Goal: Use online tool/utility: Utilize a website feature to perform a specific function

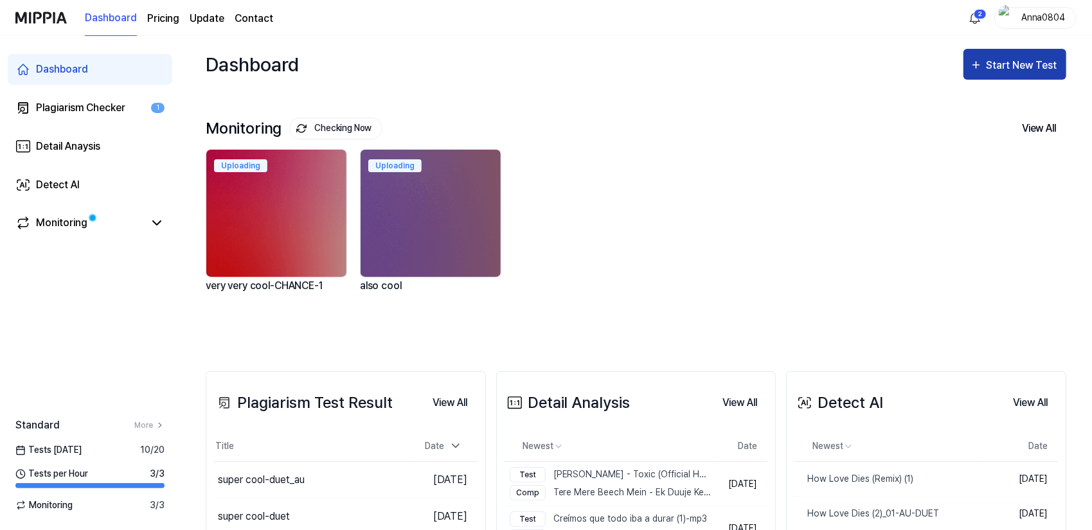
click at [985, 62] on div "Start New Test" at bounding box center [1015, 65] width 90 height 17
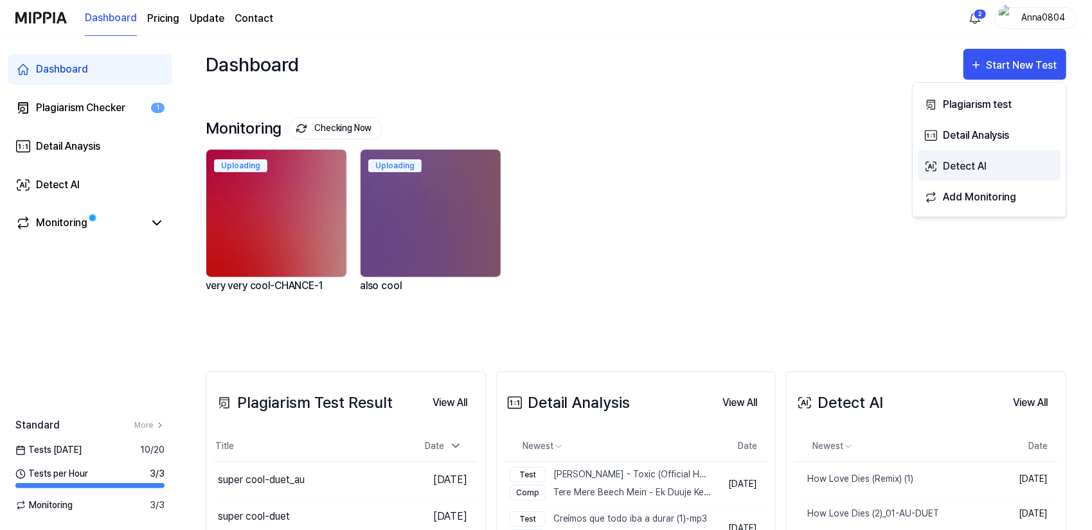
click at [970, 167] on div "Detect AI" at bounding box center [999, 166] width 112 height 17
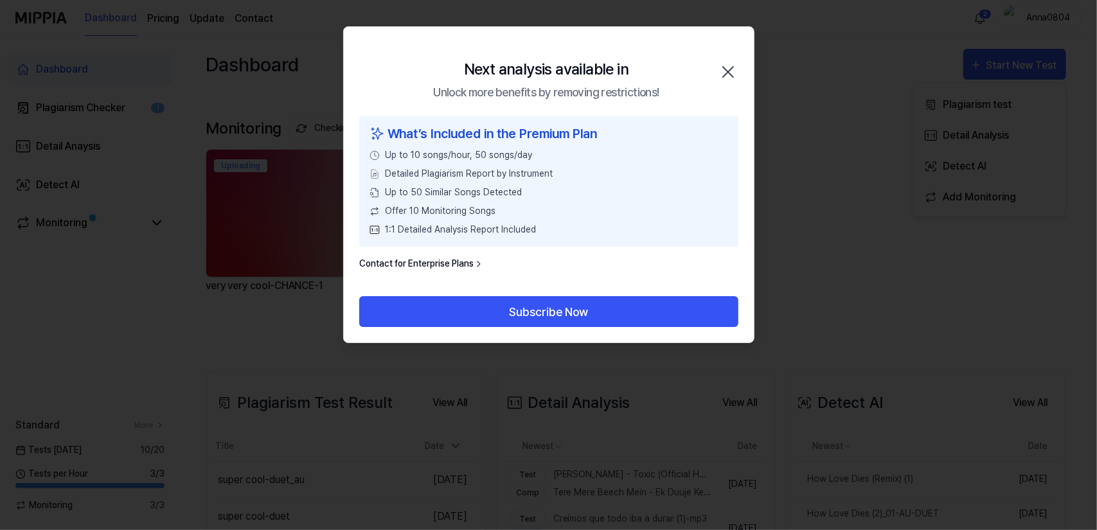
click at [730, 71] on icon "button" at bounding box center [728, 72] width 21 height 21
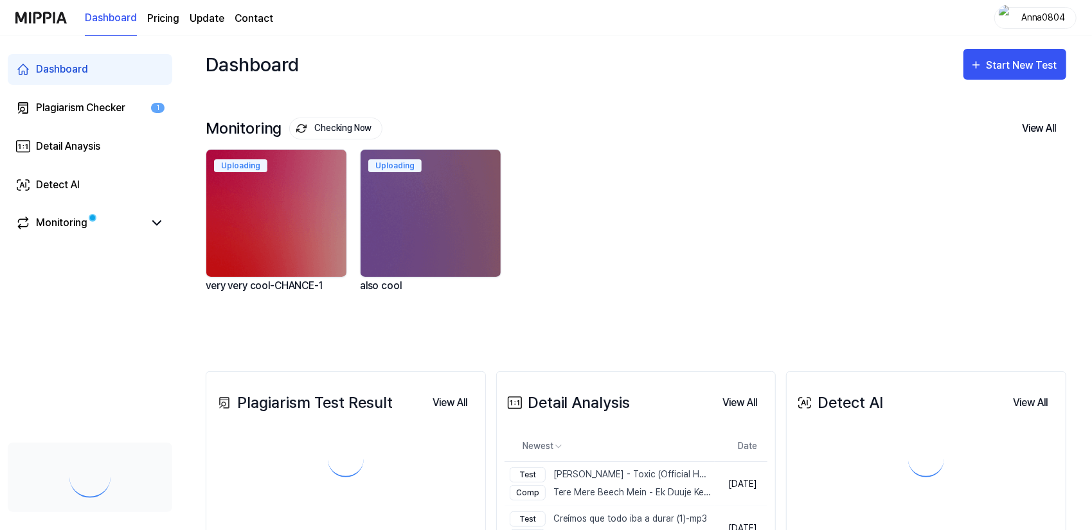
click at [64, 185] on div "Detect AI" at bounding box center [58, 184] width 44 height 15
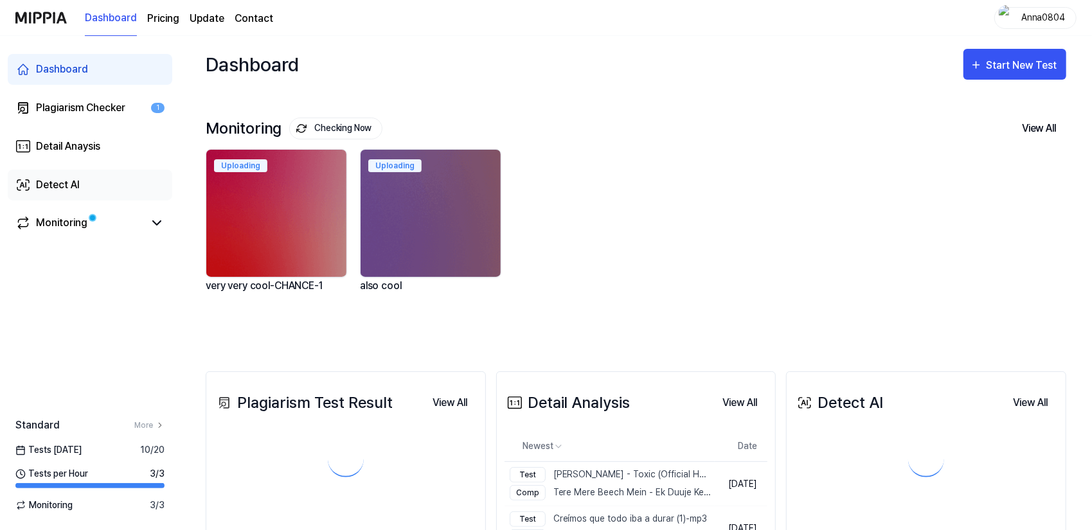
click at [83, 185] on link "Detect AI" at bounding box center [90, 185] width 165 height 31
click at [1029, 61] on div "Start New Test" at bounding box center [1023, 65] width 73 height 17
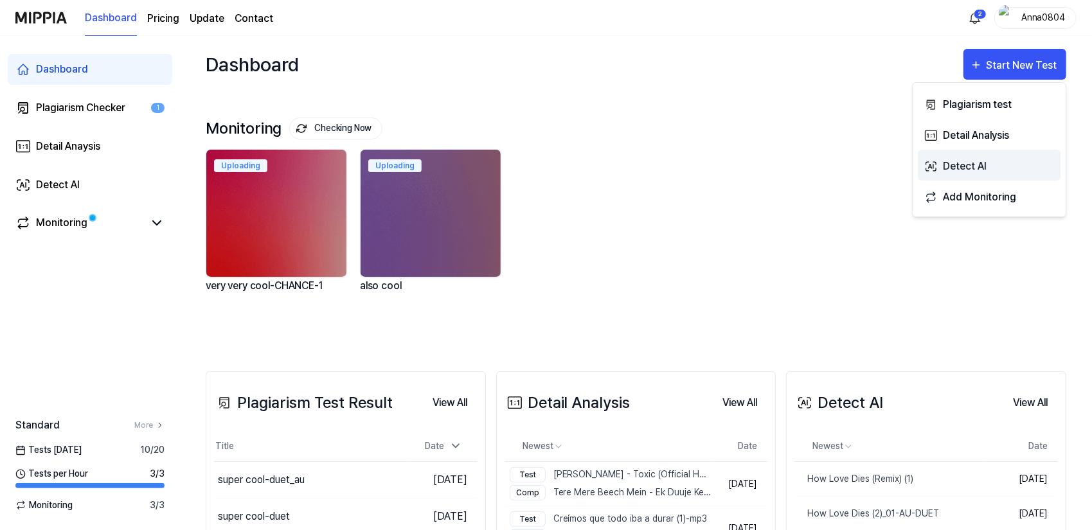
click at [977, 165] on div "Detect AI" at bounding box center [999, 166] width 112 height 17
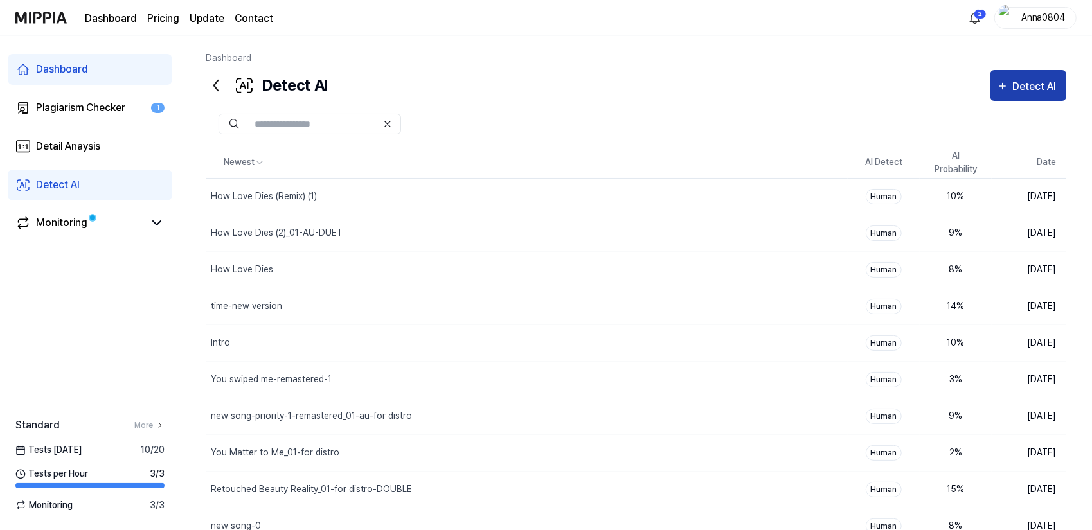
click at [1022, 77] on button "Detect AI" at bounding box center [1029, 85] width 76 height 31
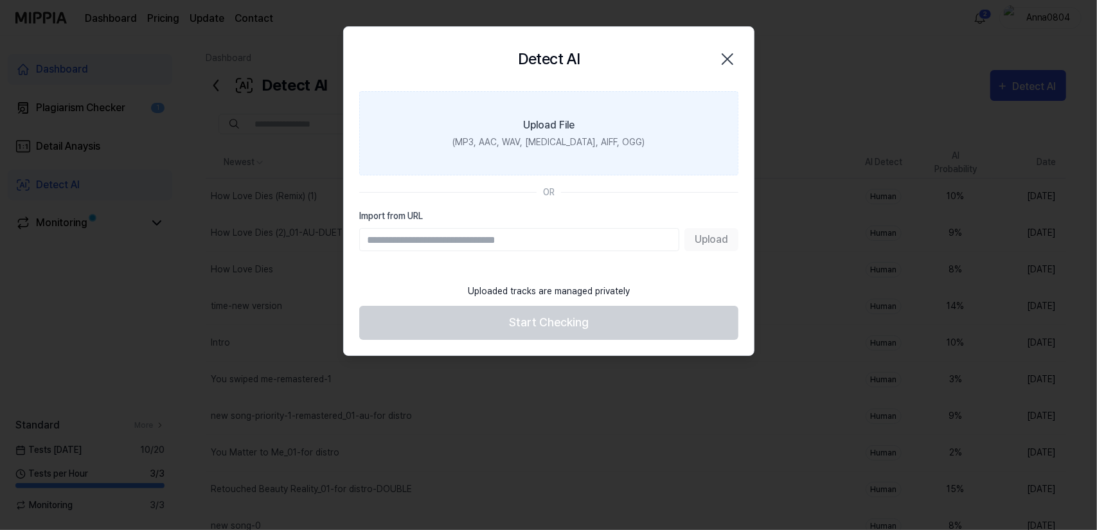
click at [531, 133] on label "Upload File (MP3, AAC, WAV, [MEDICAL_DATA], AIFF, OGG)" at bounding box center [548, 133] width 379 height 84
click at [0, 0] on input "Upload File (MP3, AAC, WAV, [MEDICAL_DATA], AIFF, OGG)" at bounding box center [0, 0] width 0 height 0
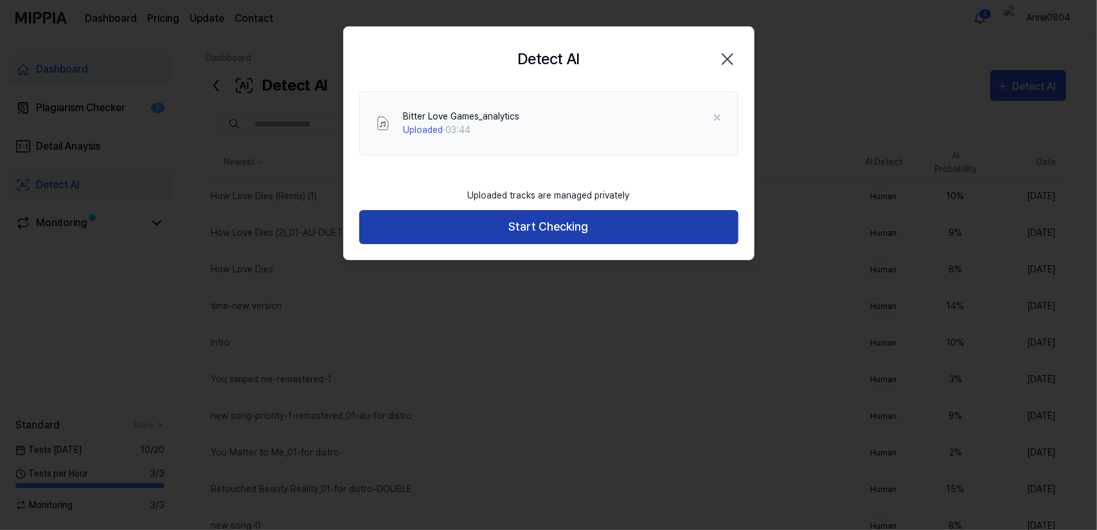
click at [442, 226] on button "Start Checking" at bounding box center [548, 227] width 379 height 34
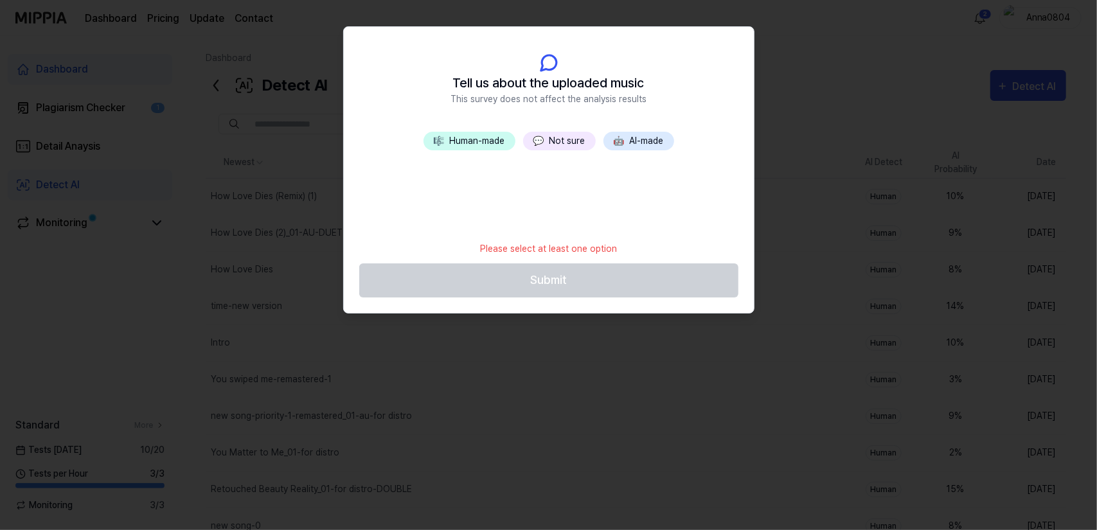
click at [551, 136] on button "💬 Not sure" at bounding box center [559, 141] width 73 height 19
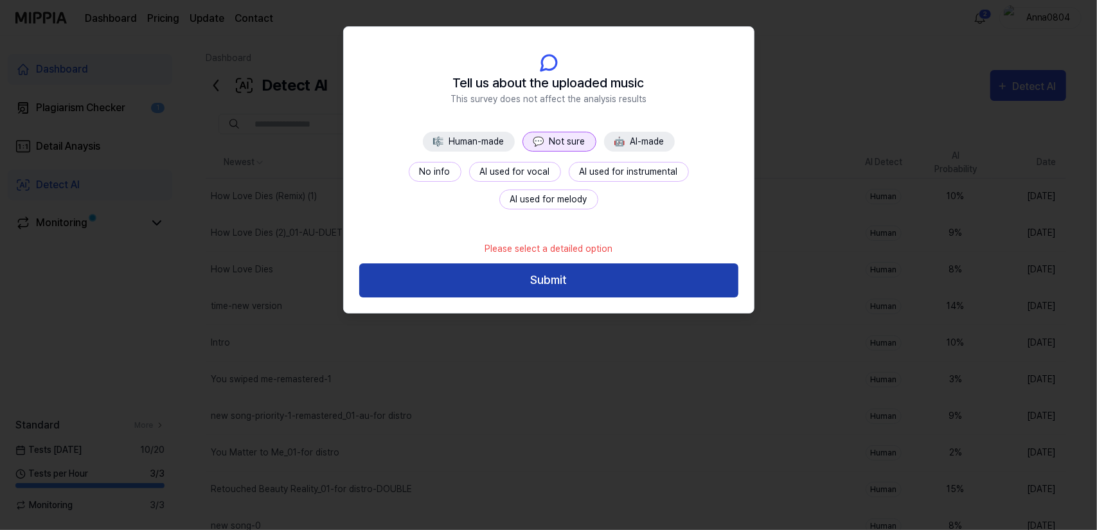
click at [568, 278] on button "Submit" at bounding box center [548, 281] width 379 height 34
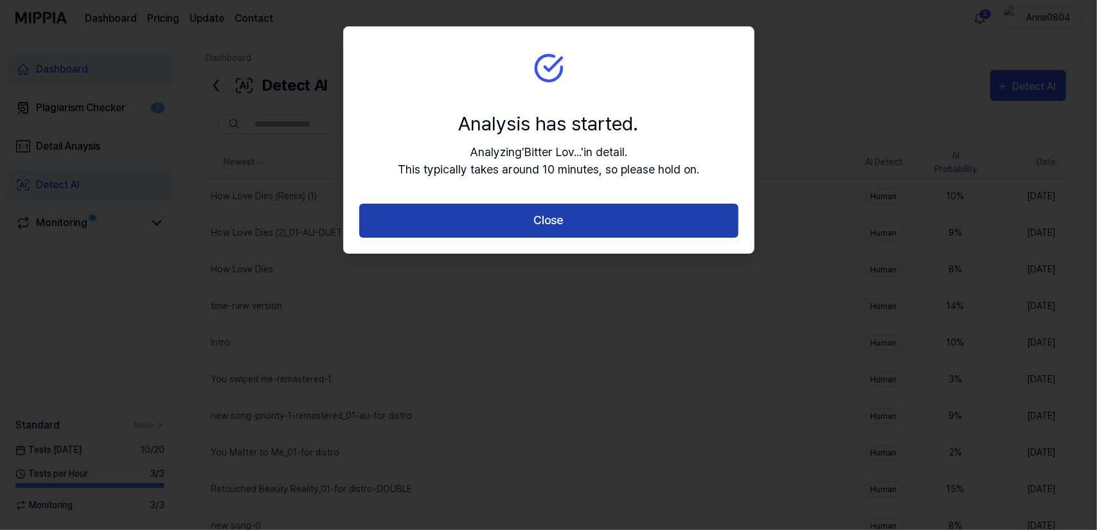
click at [568, 219] on button "Close" at bounding box center [548, 221] width 379 height 34
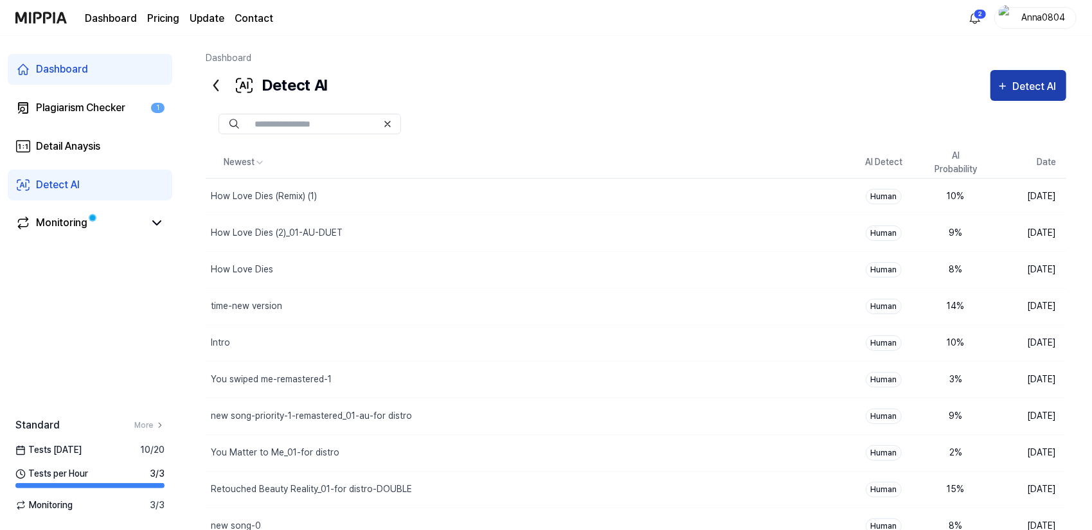
click at [1014, 87] on div "Detect AI" at bounding box center [1037, 86] width 48 height 17
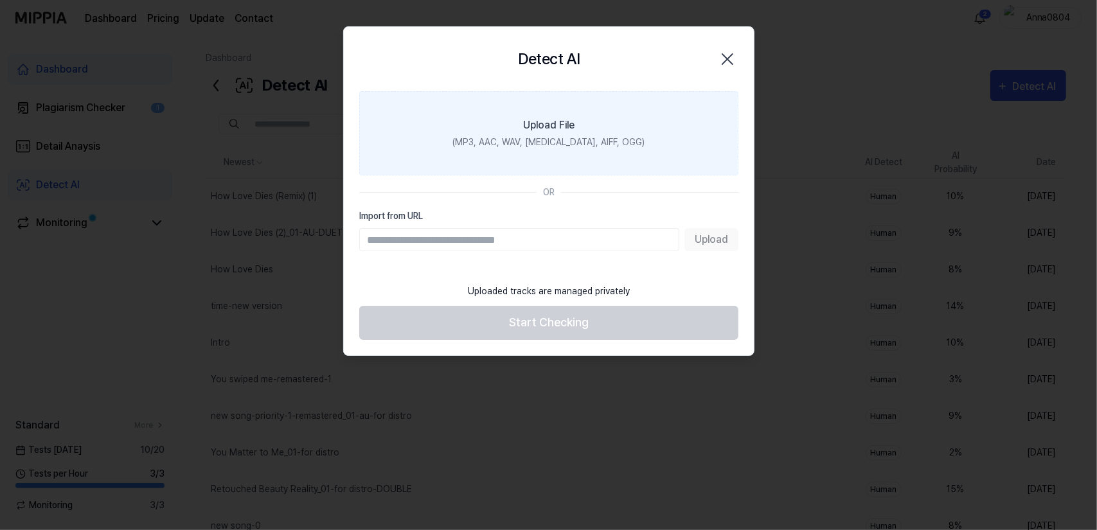
click at [539, 125] on div "Upload File" at bounding box center [548, 125] width 51 height 15
click at [0, 0] on input "Upload File (MP3, AAC, WAV, [MEDICAL_DATA], AIFF, OGG)" at bounding box center [0, 0] width 0 height 0
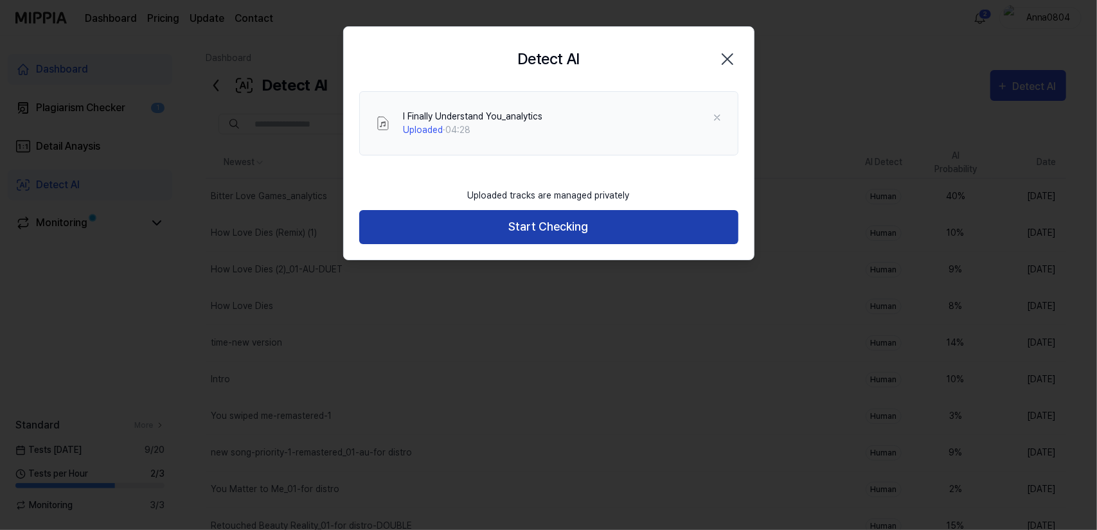
click at [597, 230] on button "Start Checking" at bounding box center [548, 227] width 379 height 34
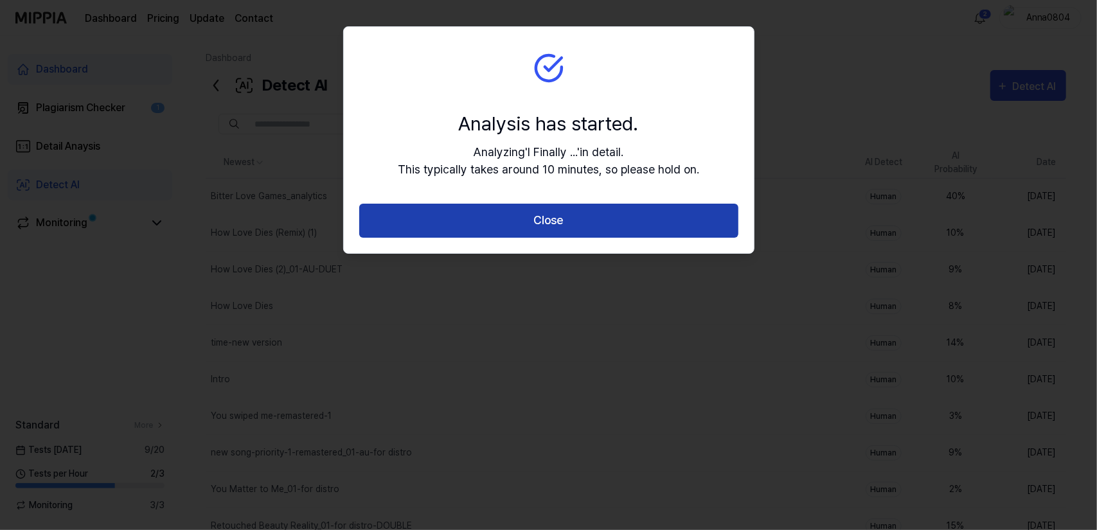
click at [580, 217] on button "Close" at bounding box center [548, 221] width 379 height 34
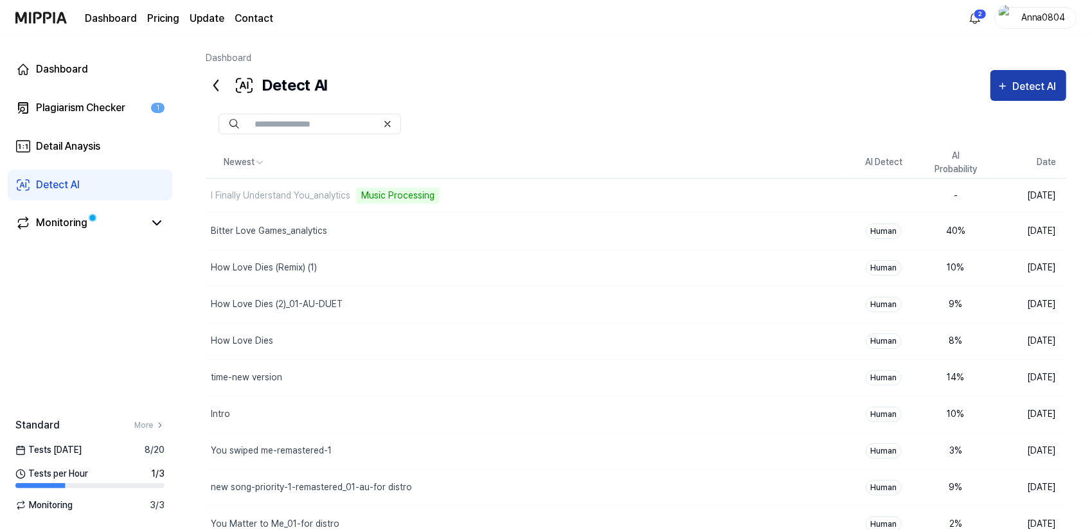
click at [1024, 84] on div "Detect AI" at bounding box center [1037, 86] width 48 height 17
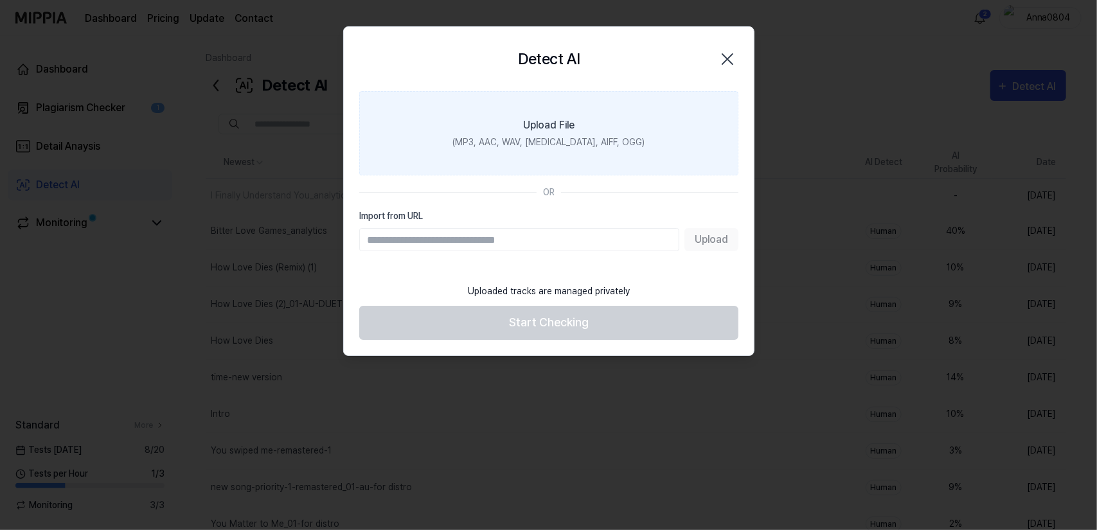
click at [581, 134] on label "Upload File (MP3, AAC, WAV, FLAC, AIFF, OGG)" at bounding box center [548, 133] width 379 height 84
click at [0, 0] on input "Upload File (MP3, AAC, WAV, FLAC, AIFF, OGG)" at bounding box center [0, 0] width 0 height 0
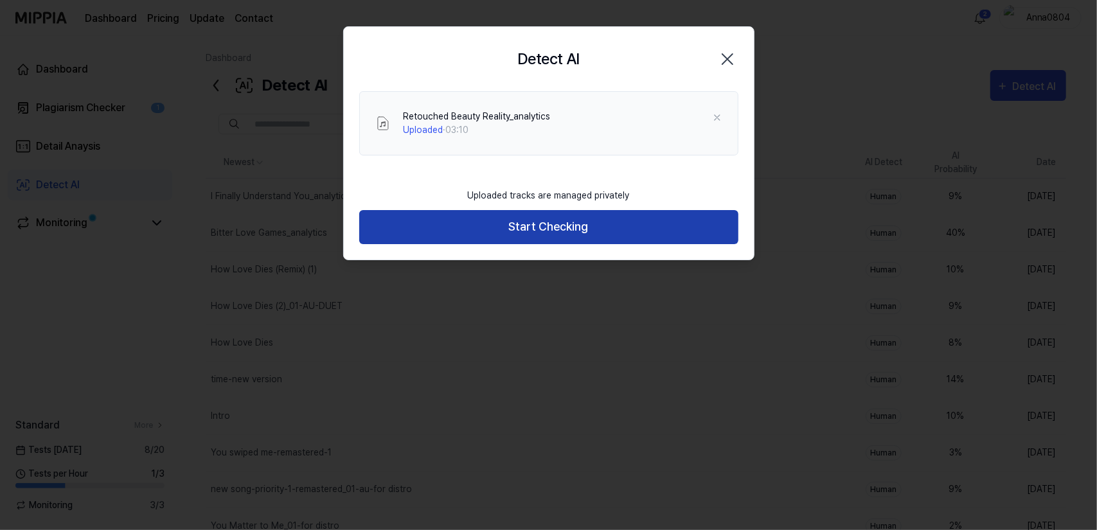
click at [480, 234] on button "Start Checking" at bounding box center [548, 227] width 379 height 34
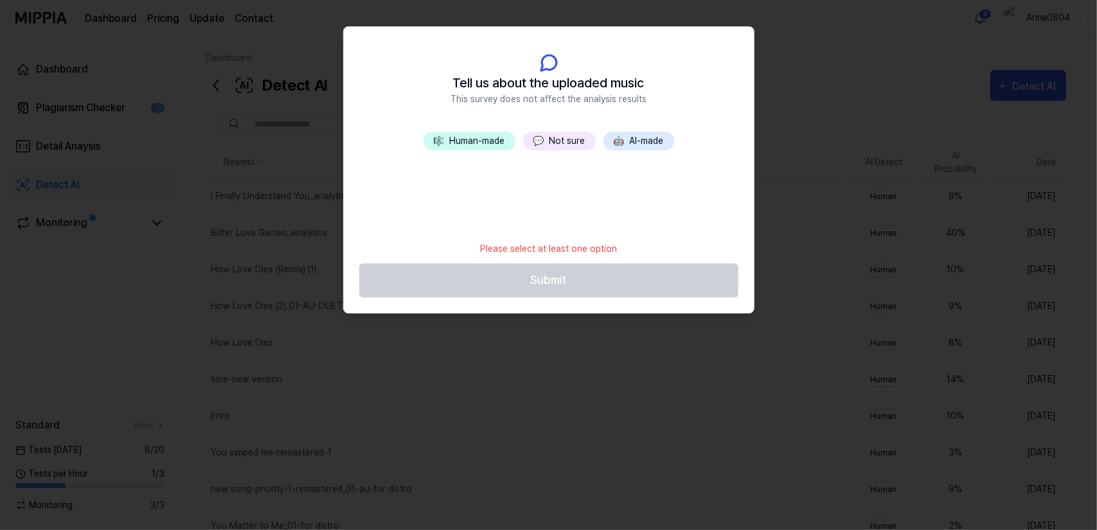
click at [534, 146] on span "💬" at bounding box center [539, 141] width 11 height 10
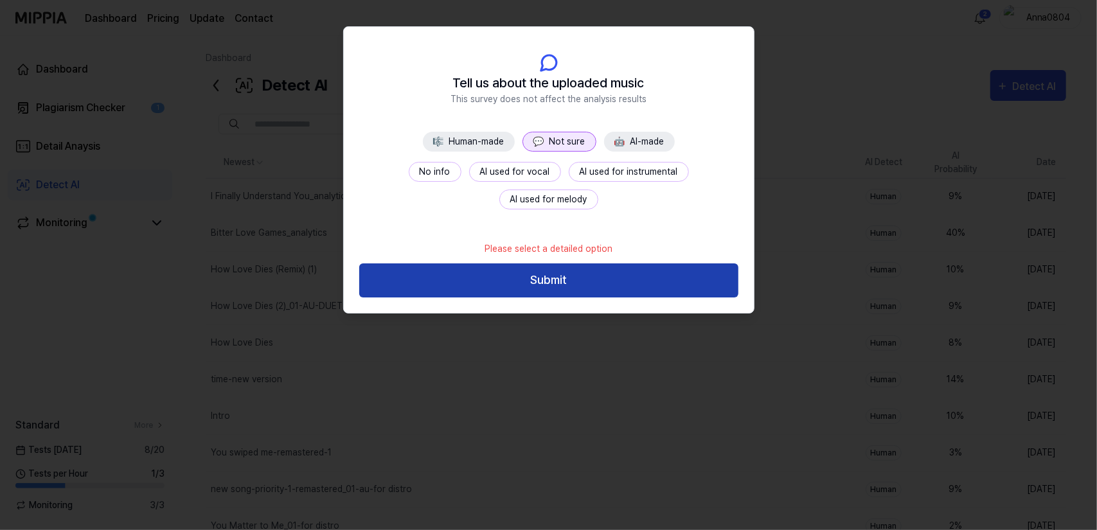
click at [546, 275] on button "Submit" at bounding box center [548, 281] width 379 height 34
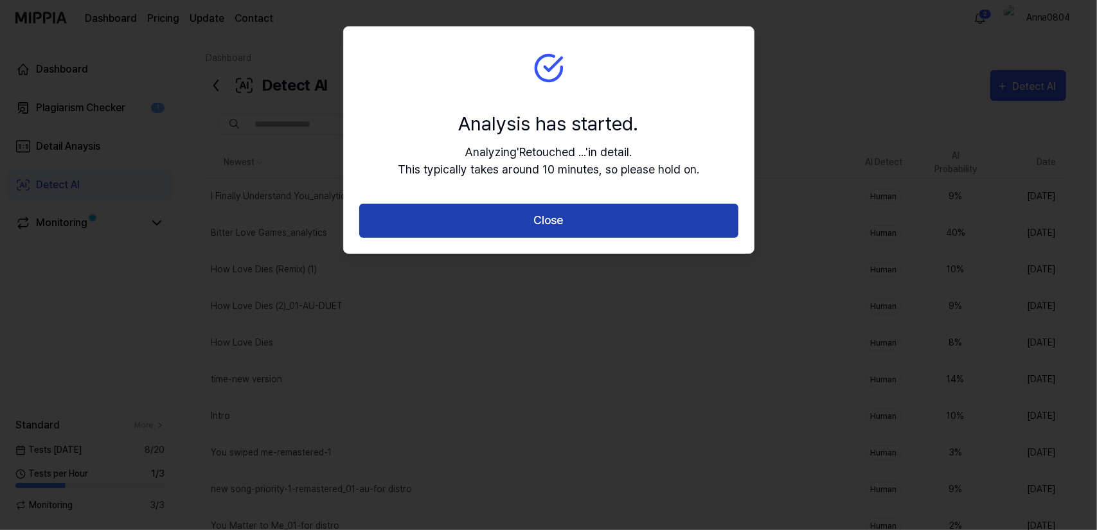
click at [541, 214] on button "Close" at bounding box center [548, 221] width 379 height 34
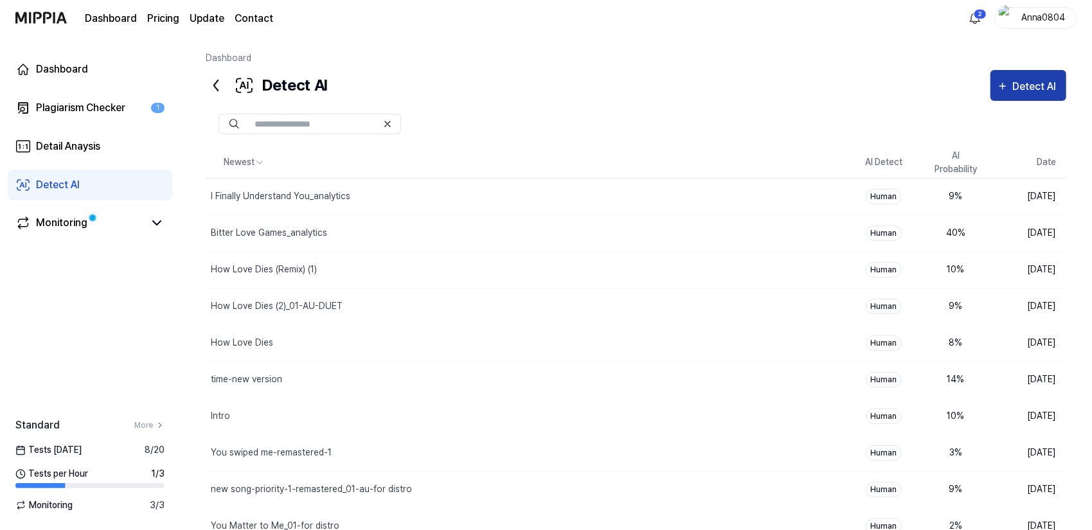
click at [1041, 80] on div "Detect AI" at bounding box center [1037, 86] width 48 height 17
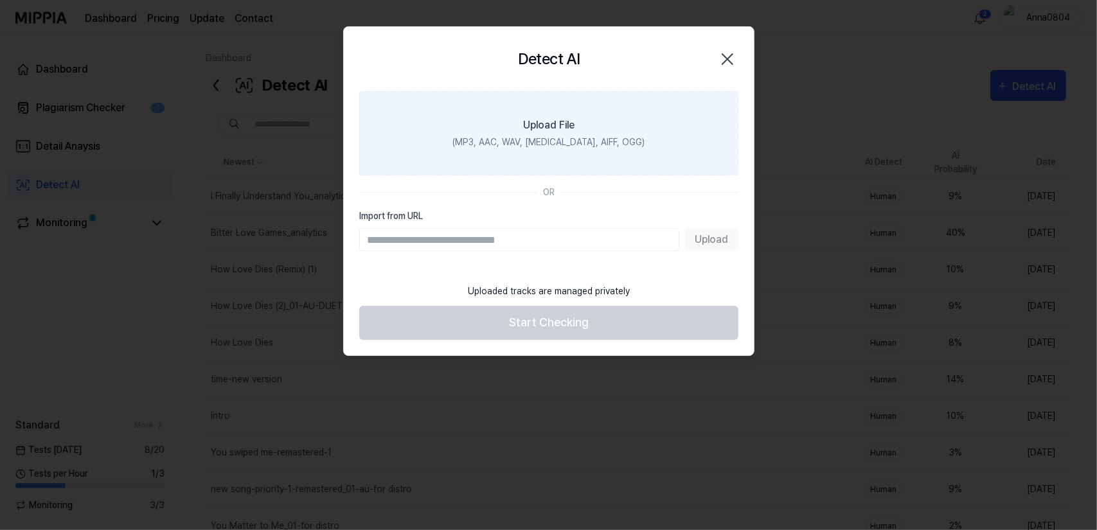
click at [638, 117] on label "Upload File (MP3, AAC, WAV, FLAC, AIFF, OGG)" at bounding box center [548, 133] width 379 height 84
click at [0, 0] on input "Upload File (MP3, AAC, WAV, FLAC, AIFF, OGG)" at bounding box center [0, 0] width 0 height 0
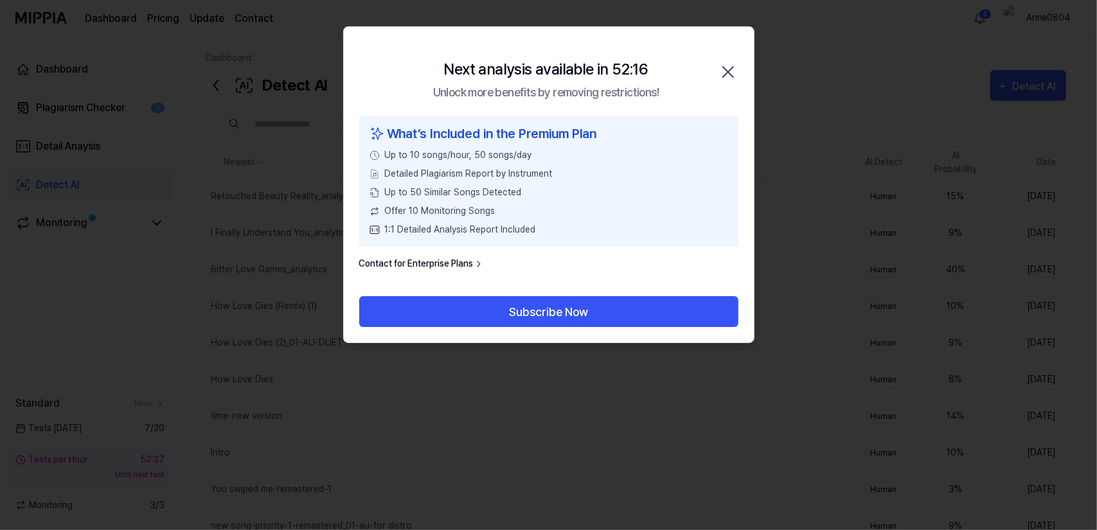
click at [734, 75] on icon "button" at bounding box center [728, 72] width 21 height 21
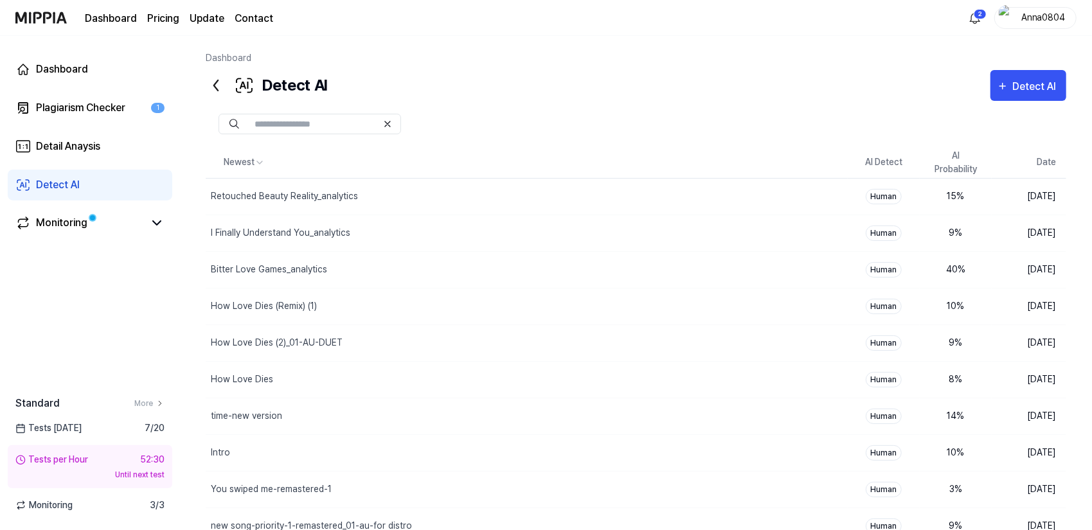
click at [255, 89] on div "Detect AI" at bounding box center [267, 85] width 122 height 31
click at [244, 231] on div "I Finally Understand You_analytics" at bounding box center [281, 233] width 140 height 14
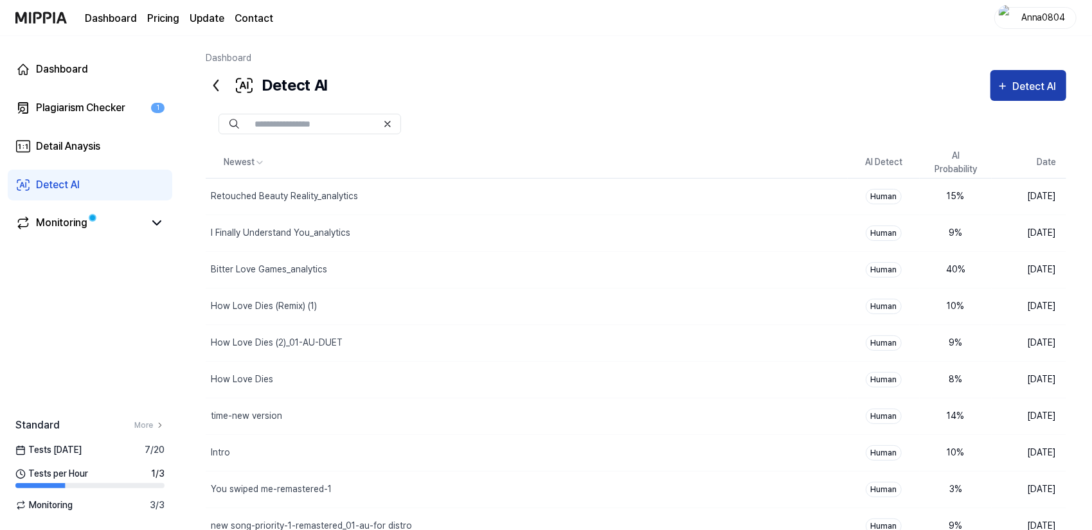
click at [1027, 86] on div "Detect AI" at bounding box center [1037, 86] width 48 height 17
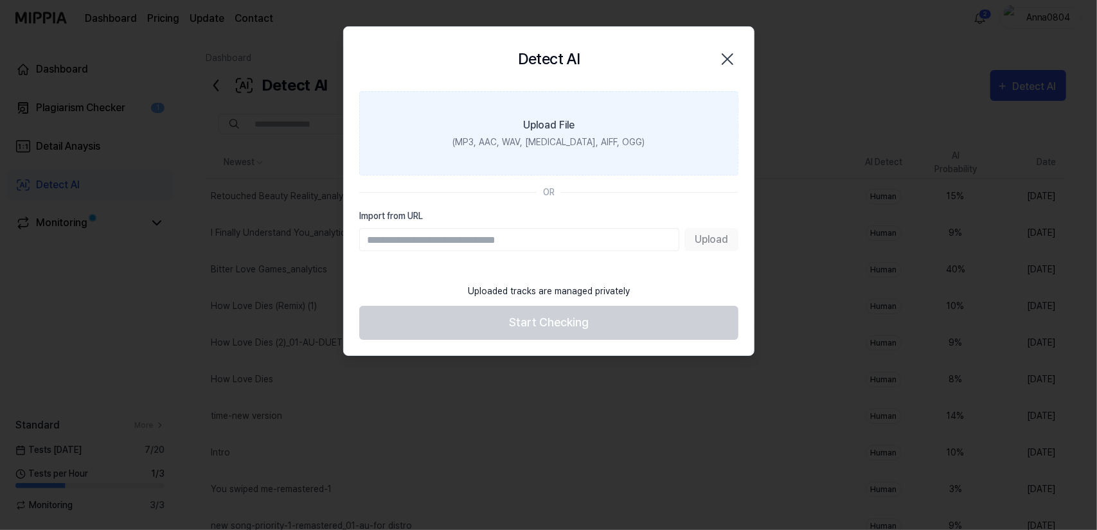
click at [548, 149] on label "Upload File (MP3, AAC, WAV, [MEDICAL_DATA], AIFF, OGG)" at bounding box center [548, 133] width 379 height 84
click at [0, 0] on input "Upload File (MP3, AAC, WAV, [MEDICAL_DATA], AIFF, OGG)" at bounding box center [0, 0] width 0 height 0
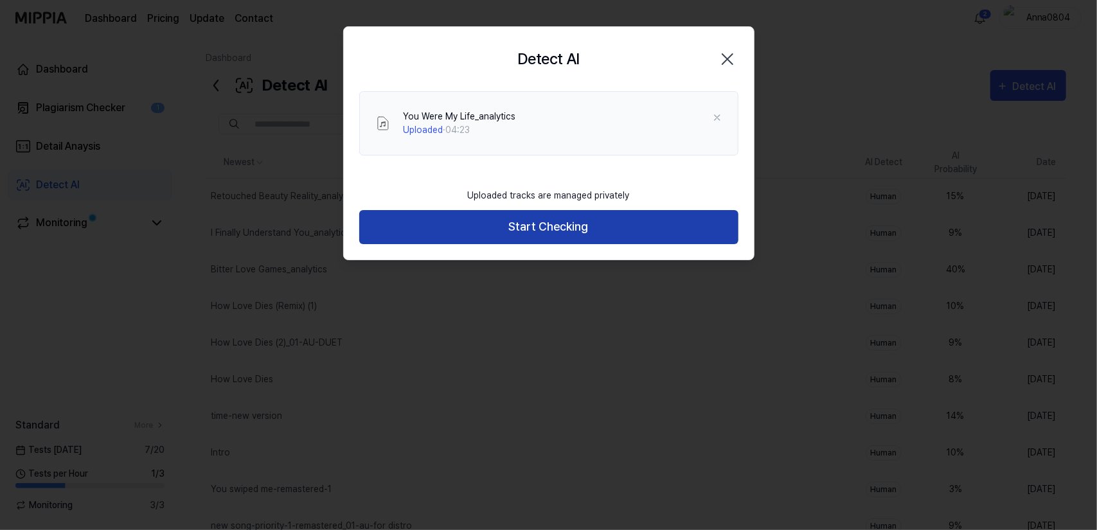
click at [628, 235] on button "Start Checking" at bounding box center [548, 227] width 379 height 34
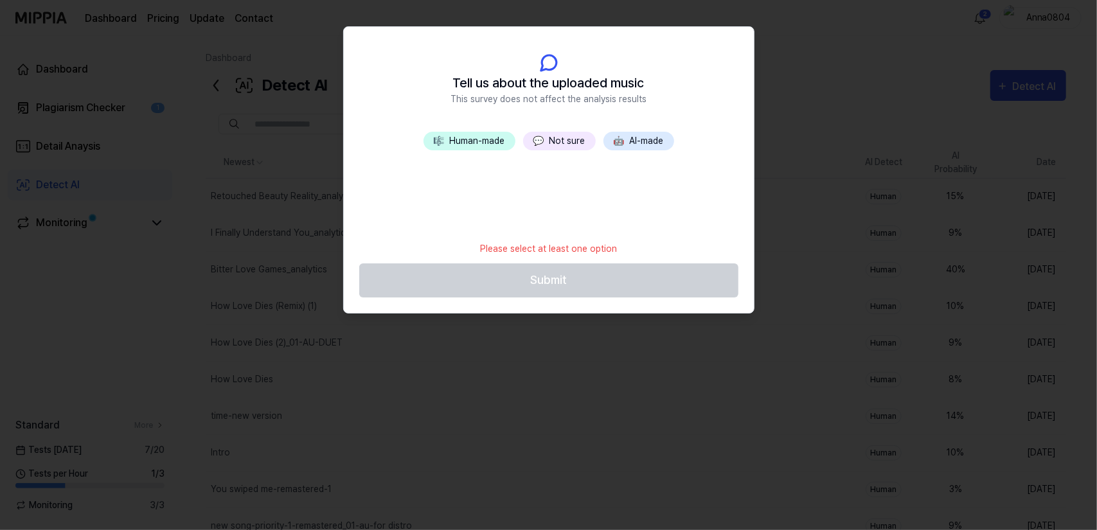
click at [570, 132] on button "💬 Not sure" at bounding box center [559, 141] width 73 height 19
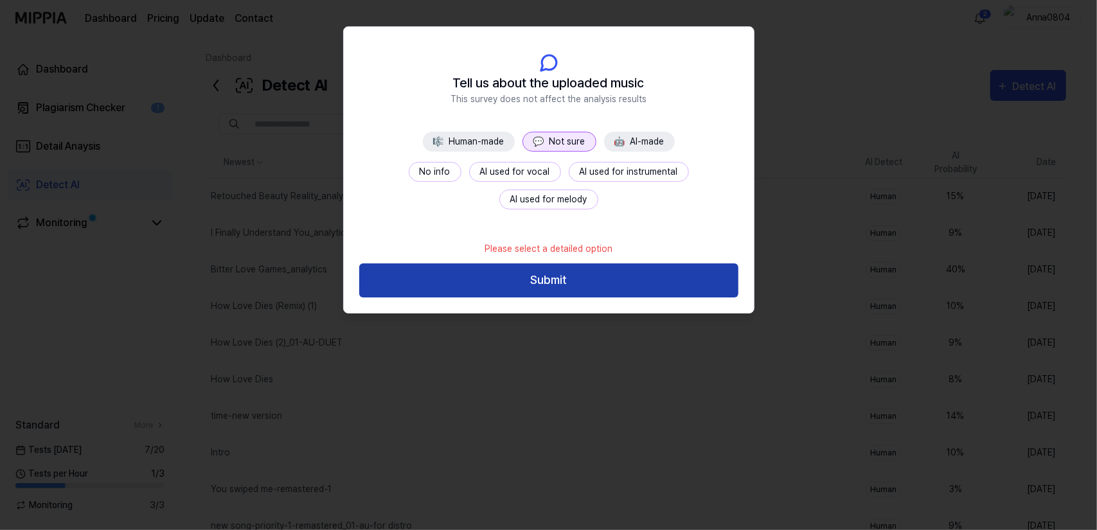
click at [582, 276] on button "Submit" at bounding box center [548, 281] width 379 height 34
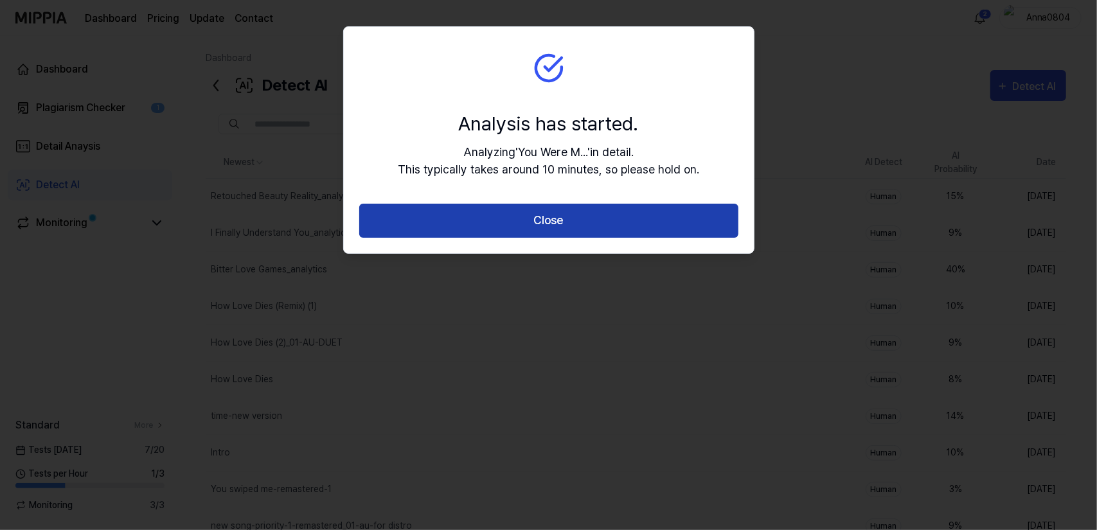
click at [566, 210] on button "Close" at bounding box center [548, 221] width 379 height 34
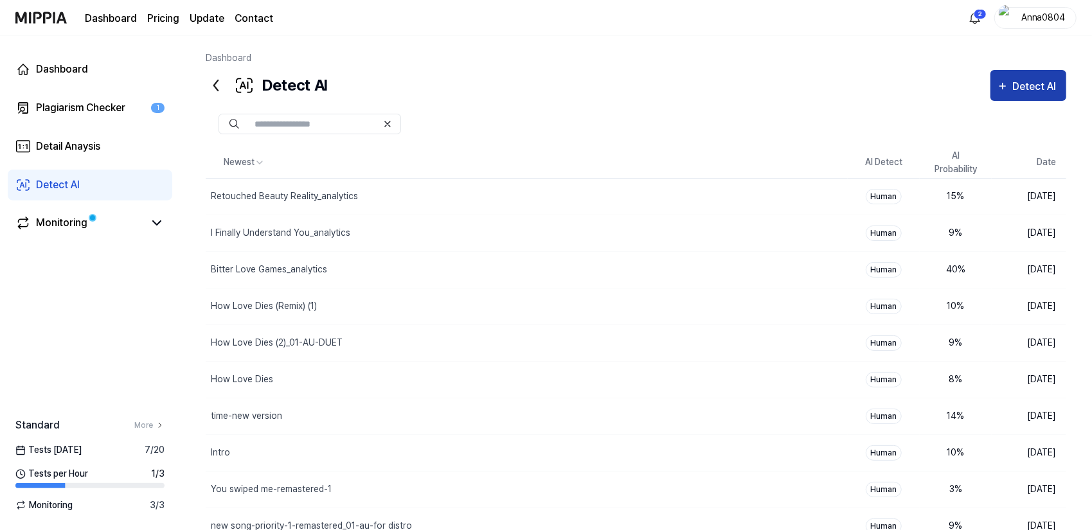
click at [1009, 93] on div "Detect AI" at bounding box center [1028, 86] width 63 height 17
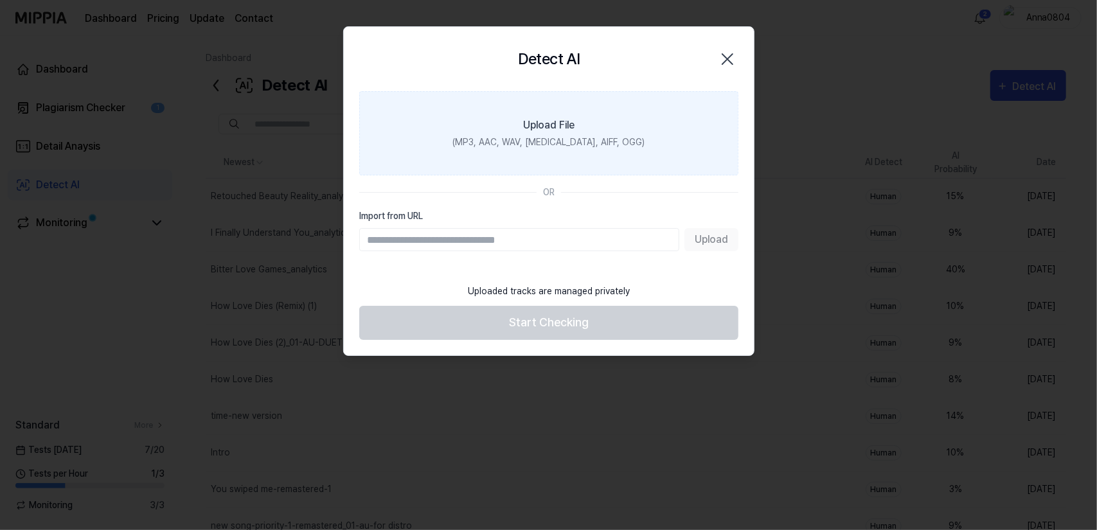
click at [596, 102] on label "Upload File (MP3, AAC, WAV, [MEDICAL_DATA], AIFF, OGG)" at bounding box center [548, 133] width 379 height 84
click at [0, 0] on input "Upload File (MP3, AAC, WAV, [MEDICAL_DATA], AIFF, OGG)" at bounding box center [0, 0] width 0 height 0
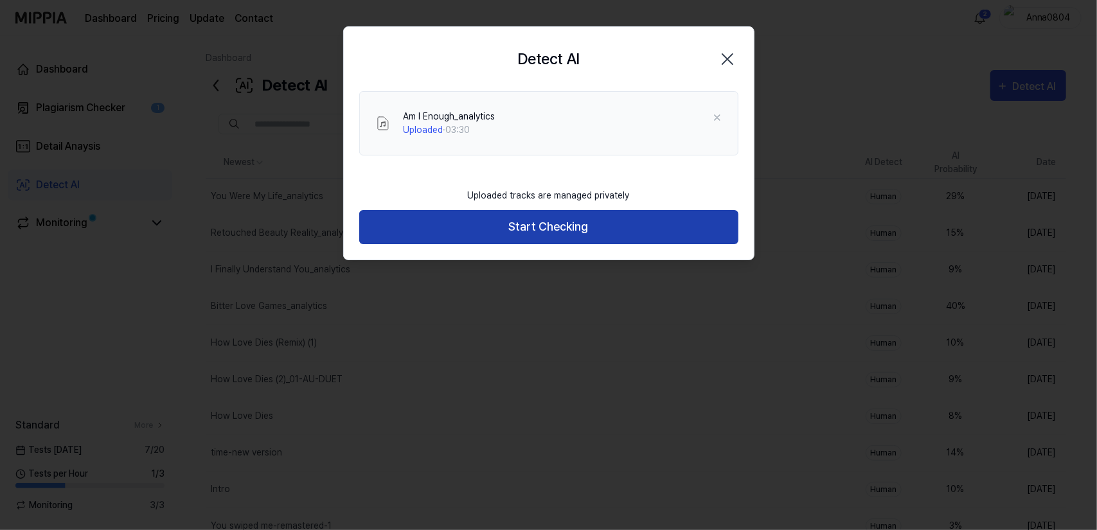
click at [591, 221] on button "Start Checking" at bounding box center [548, 227] width 379 height 34
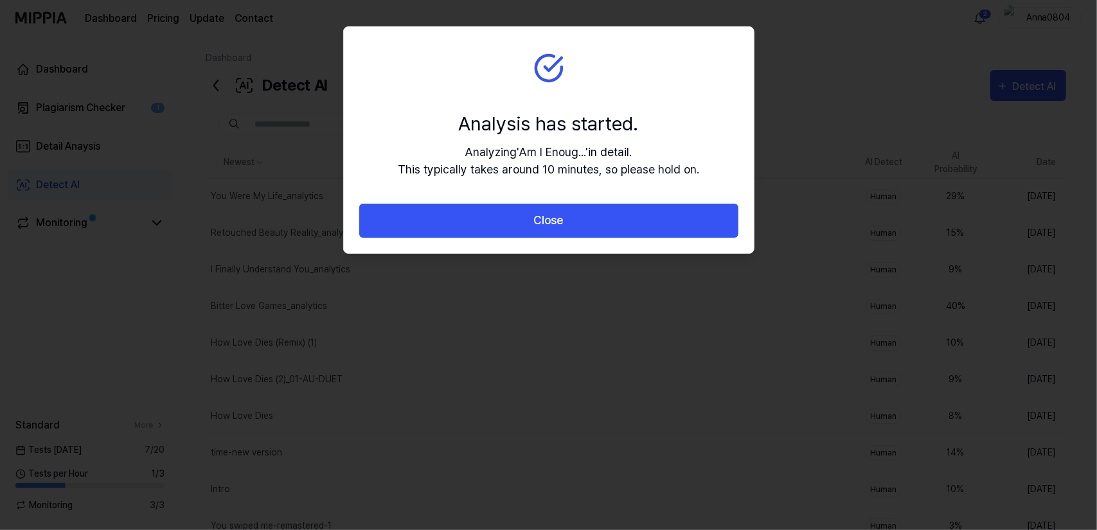
click at [591, 221] on button "Close" at bounding box center [548, 221] width 379 height 34
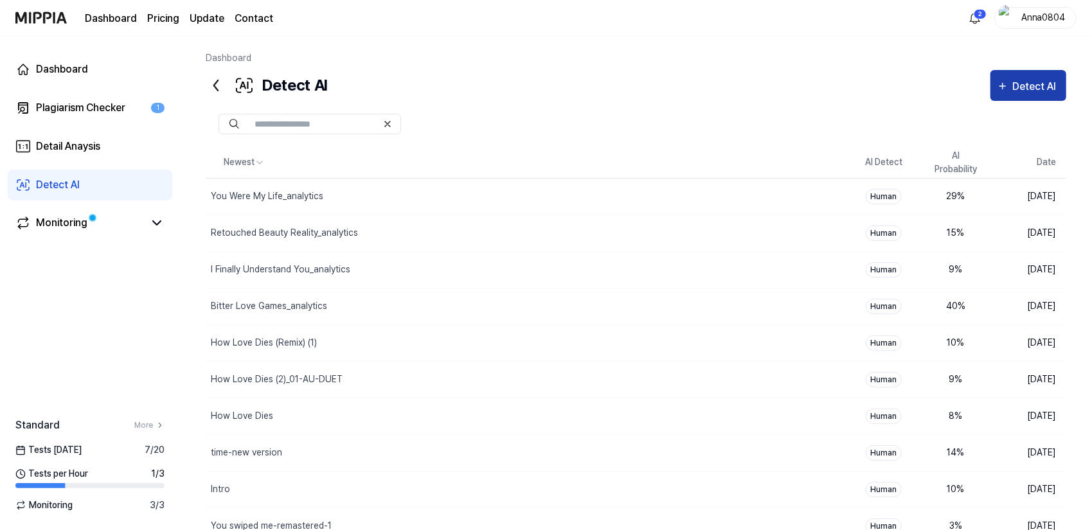
click at [1039, 73] on button "Detect AI" at bounding box center [1029, 85] width 76 height 31
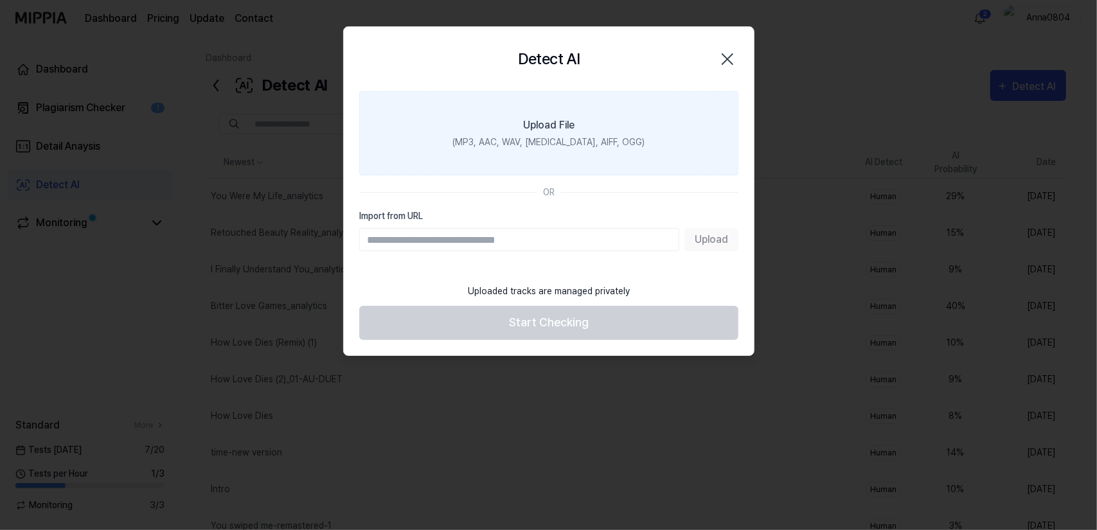
click at [620, 115] on label "Upload File (MP3, AAC, WAV, [MEDICAL_DATA], AIFF, OGG)" at bounding box center [548, 133] width 379 height 84
click at [0, 0] on input "Upload File (MP3, AAC, WAV, [MEDICAL_DATA], AIFF, OGG)" at bounding box center [0, 0] width 0 height 0
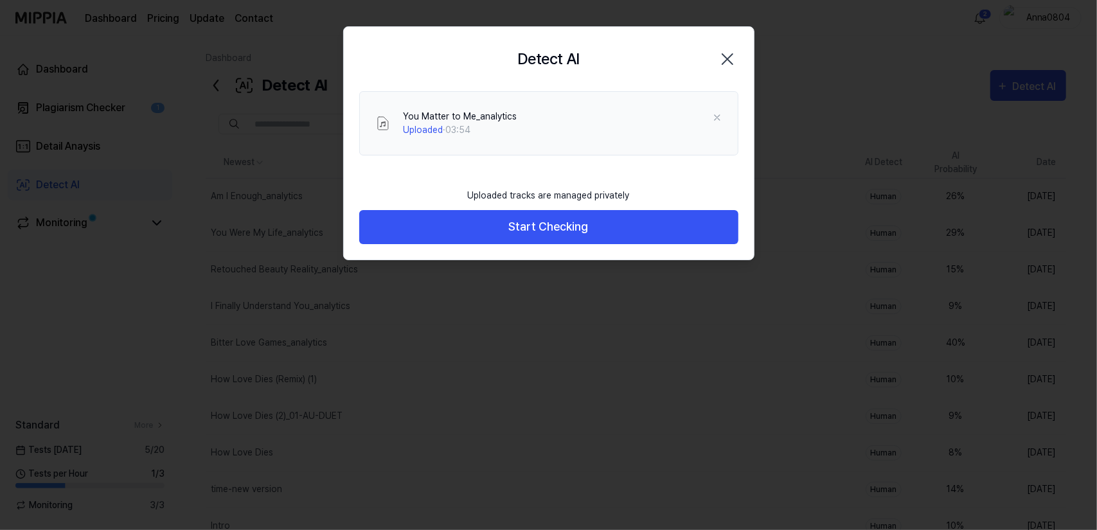
click at [723, 61] on icon "button" at bounding box center [727, 59] width 21 height 21
